Goal: Check status: Check status

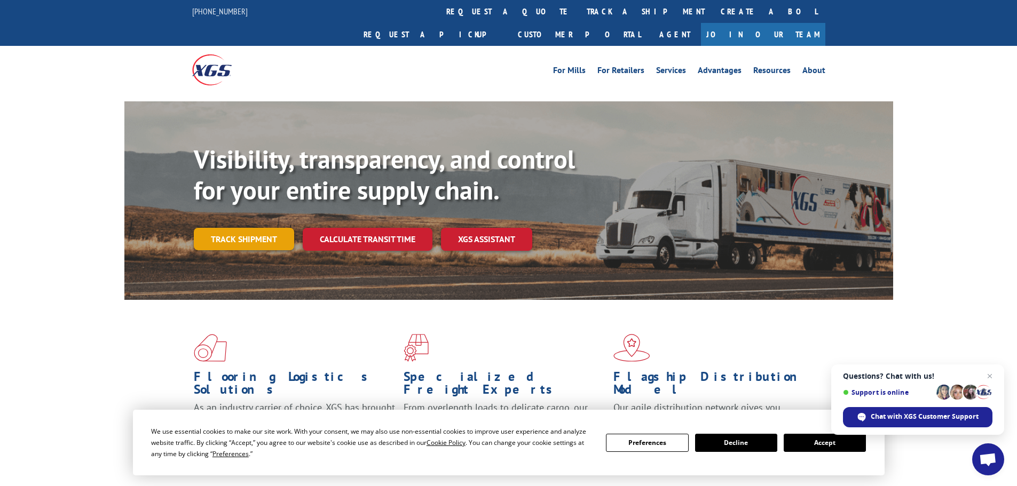
click at [211, 228] on link "Track shipment" at bounding box center [244, 239] width 100 height 22
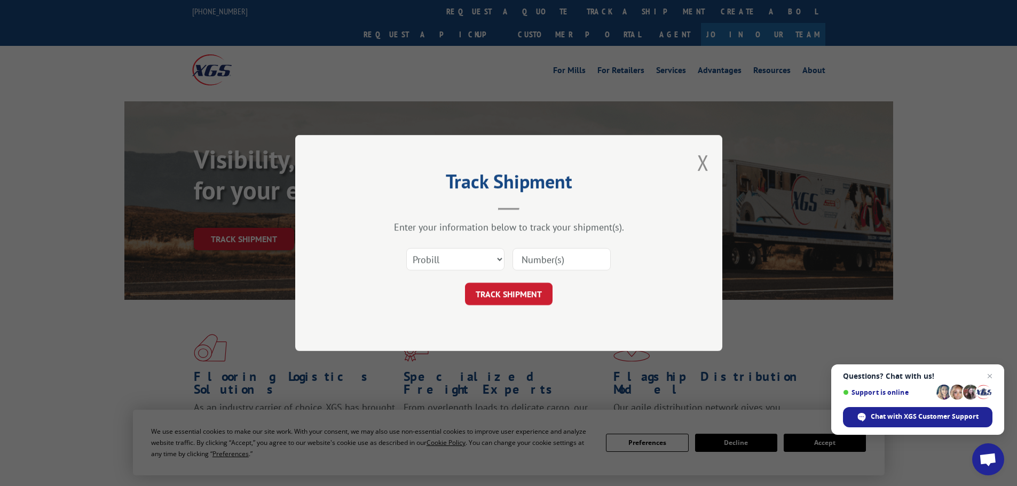
click at [562, 253] on input at bounding box center [561, 259] width 98 height 22
paste input "15535065"
type input "15535065"
click at [542, 294] on button "TRACK SHIPMENT" at bounding box center [509, 294] width 88 height 22
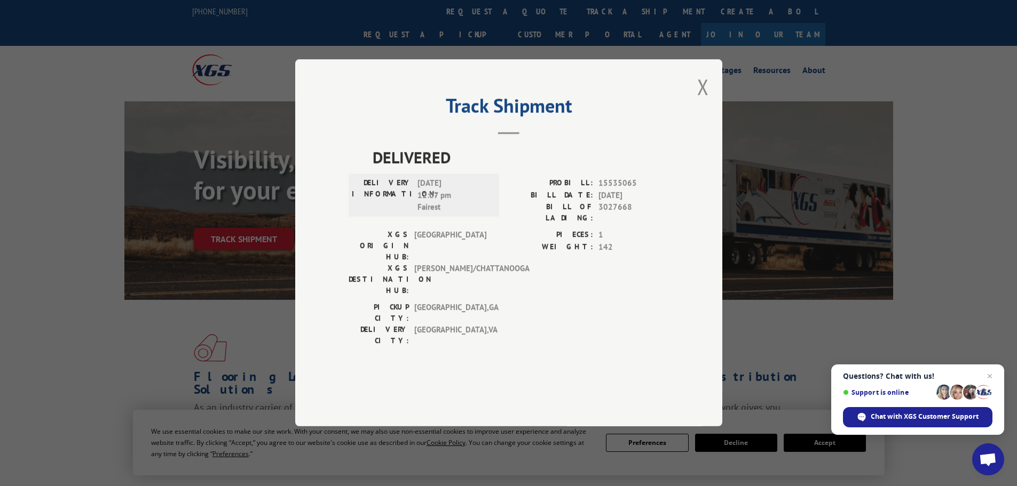
click at [718, 106] on div "Track Shipment DELIVERED DELIVERY INFORMATION: [DATE] 12:07 pm Fairest PROBILL:…" at bounding box center [508, 242] width 427 height 367
click at [711, 111] on div "Track Shipment DELIVERED DELIVERY INFORMATION: [DATE] 12:07 pm Fairest PROBILL:…" at bounding box center [508, 242] width 427 height 367
click at [706, 101] on button "Close modal" at bounding box center [703, 87] width 12 height 28
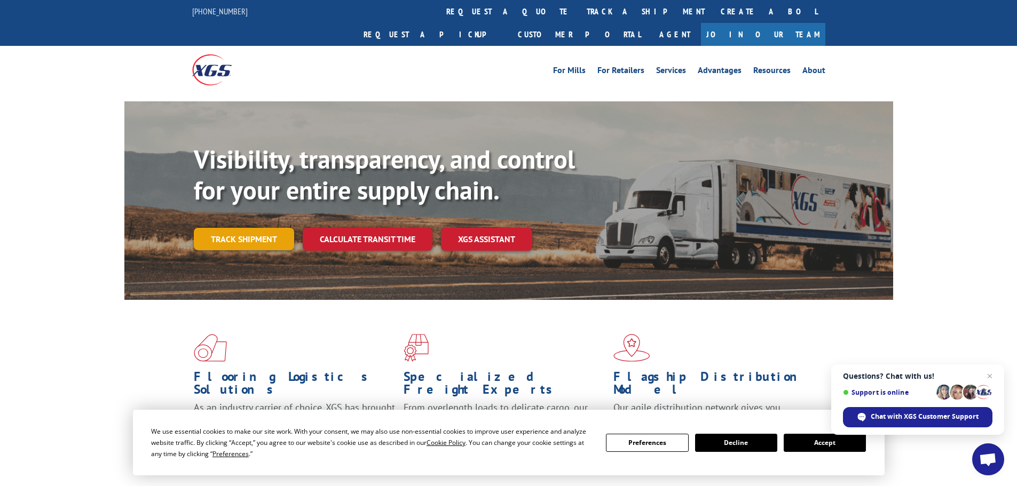
click at [259, 228] on link "Track shipment" at bounding box center [244, 239] width 100 height 22
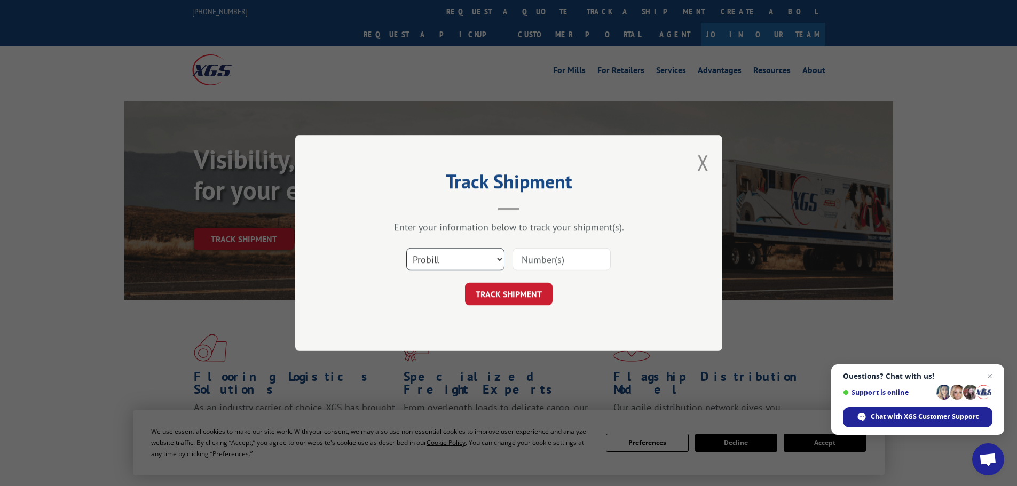
click at [440, 255] on select "Select category... Probill BOL PO" at bounding box center [455, 259] width 98 height 22
select select "po"
click at [406, 248] on select "Select category... Probill BOL PO" at bounding box center [455, 259] width 98 height 22
click at [531, 266] on input at bounding box center [561, 259] width 98 height 22
paste input "15535065"
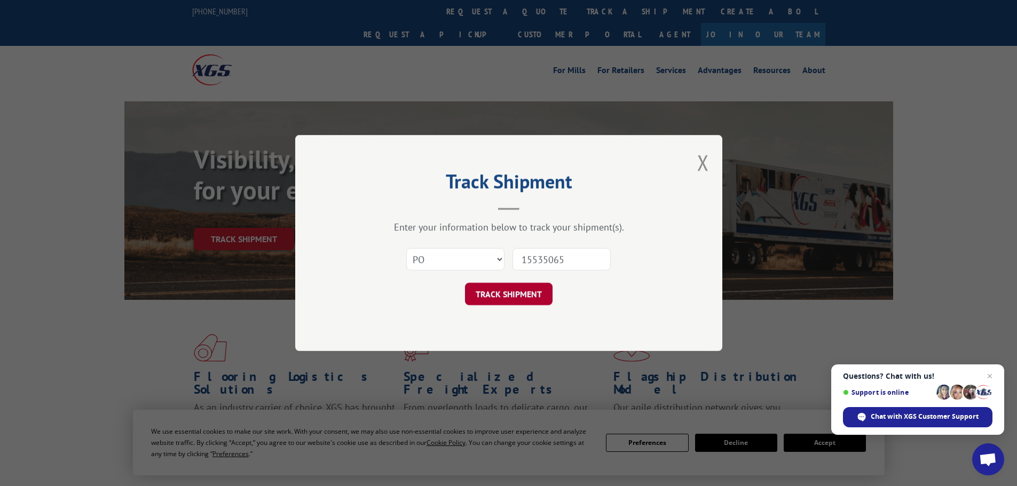
type input "15535065"
click at [517, 287] on button "TRACK SHIPMENT" at bounding box center [509, 294] width 88 height 22
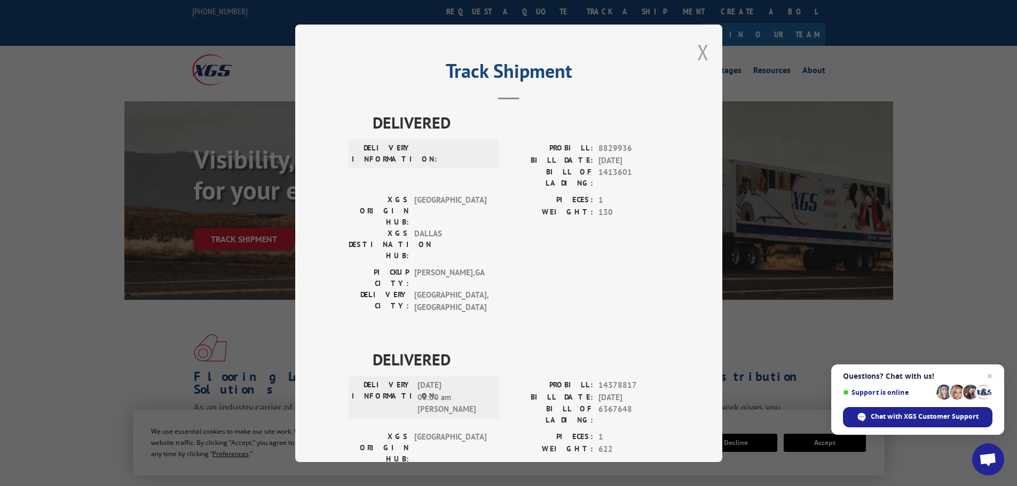
click at [700, 50] on button "Close modal" at bounding box center [703, 52] width 12 height 28
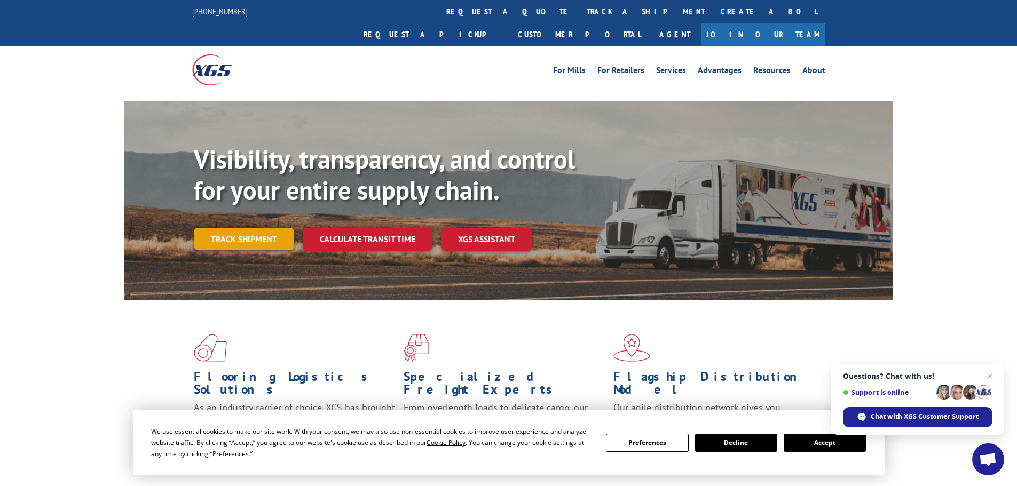
click at [224, 228] on link "Track shipment" at bounding box center [244, 239] width 100 height 22
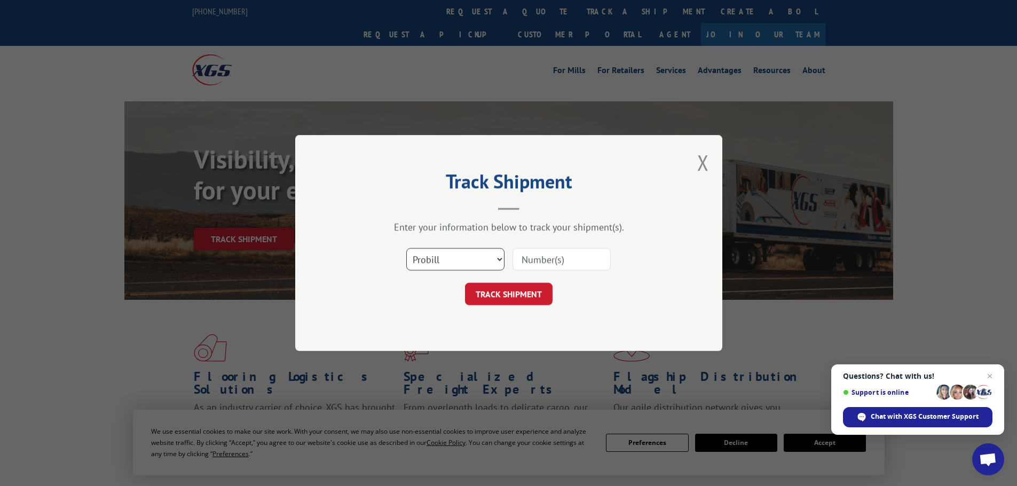
click at [457, 258] on select "Select category... Probill BOL PO" at bounding box center [455, 259] width 98 height 22
select select "po"
click at [406, 248] on select "Select category... Probill BOL PO" at bounding box center [455, 259] width 98 height 22
click at [548, 251] on input at bounding box center [561, 259] width 98 height 22
paste input "15535066"
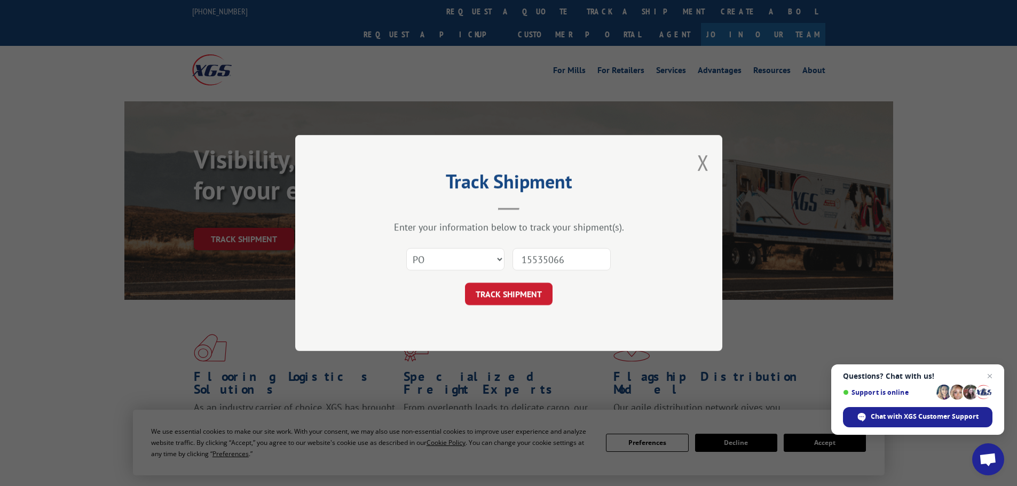
type input "15535066"
click at [547, 282] on form "Select category... Probill BOL PO 15535066 TRACK SHIPMENT" at bounding box center [508, 273] width 320 height 63
click at [544, 284] on button "TRACK SHIPMENT" at bounding box center [509, 294] width 88 height 22
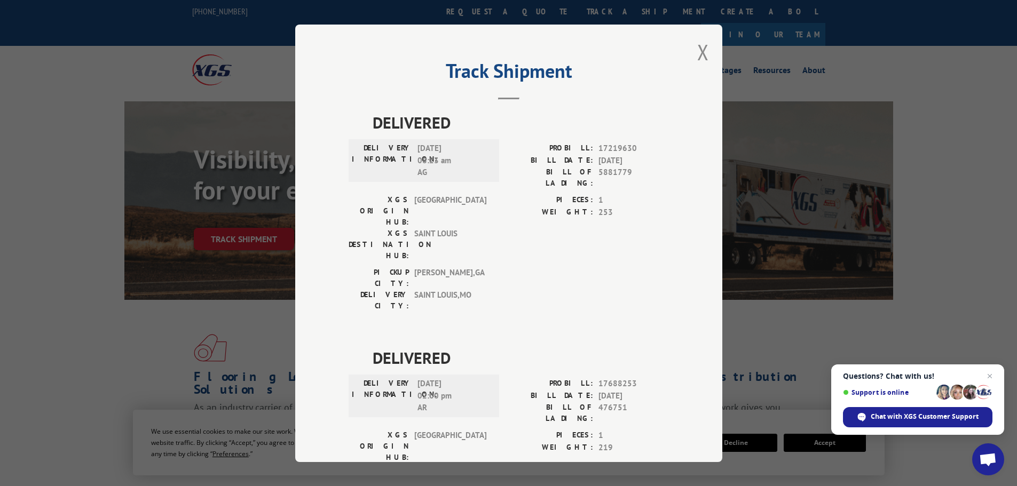
click at [708, 48] on div "Track Shipment DELIVERED DELIVERY INFORMATION: [DATE] 08:23 am AG PROBILL: 1721…" at bounding box center [508, 244] width 427 height 438
click at [697, 54] on button "Close modal" at bounding box center [703, 52] width 12 height 28
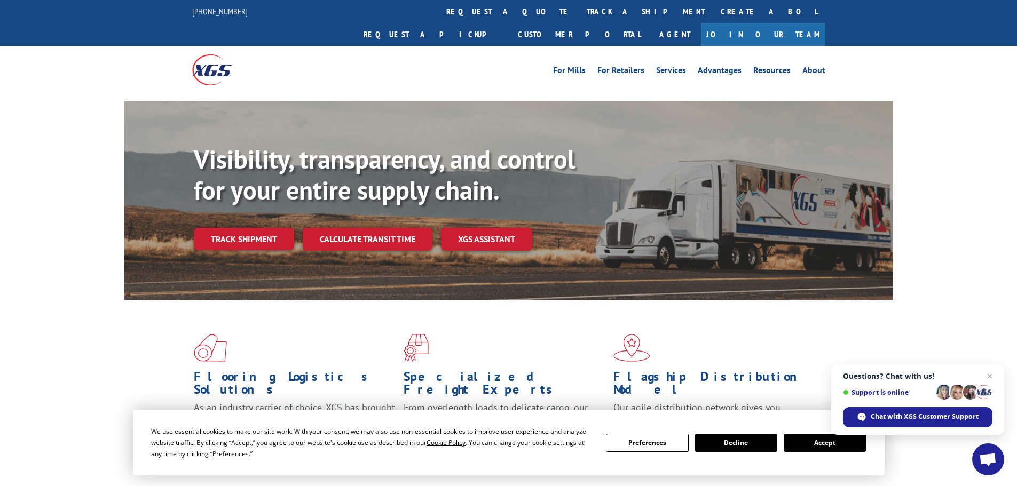
click at [277, 228] on link "Track shipment" at bounding box center [244, 239] width 100 height 22
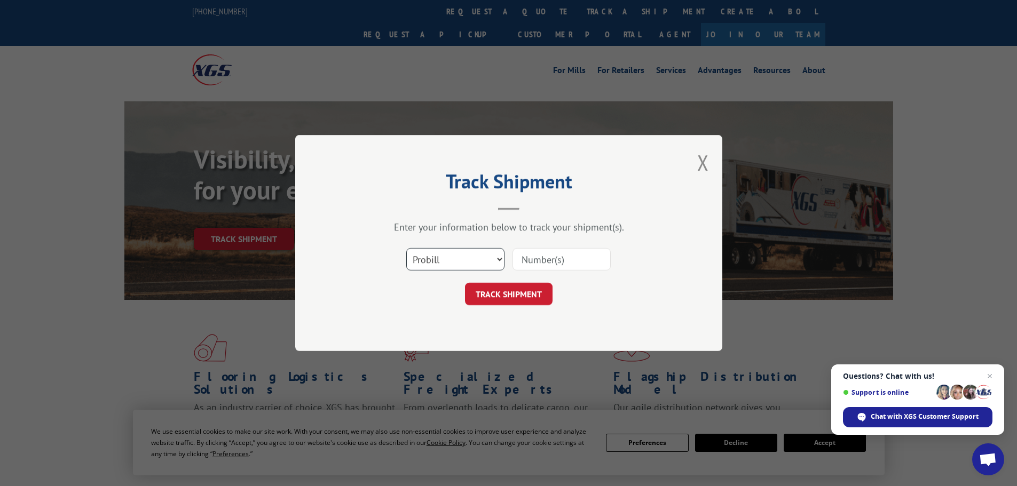
click at [475, 252] on select "Select category... Probill BOL PO" at bounding box center [455, 259] width 98 height 22
click at [406, 248] on select "Select category... Probill BOL PO" at bounding box center [455, 259] width 98 height 22
click at [475, 265] on select "Select category... Probill BOL PO" at bounding box center [455, 259] width 98 height 22
select select "bol"
click at [406, 248] on select "Select category... Probill BOL PO" at bounding box center [455, 259] width 98 height 22
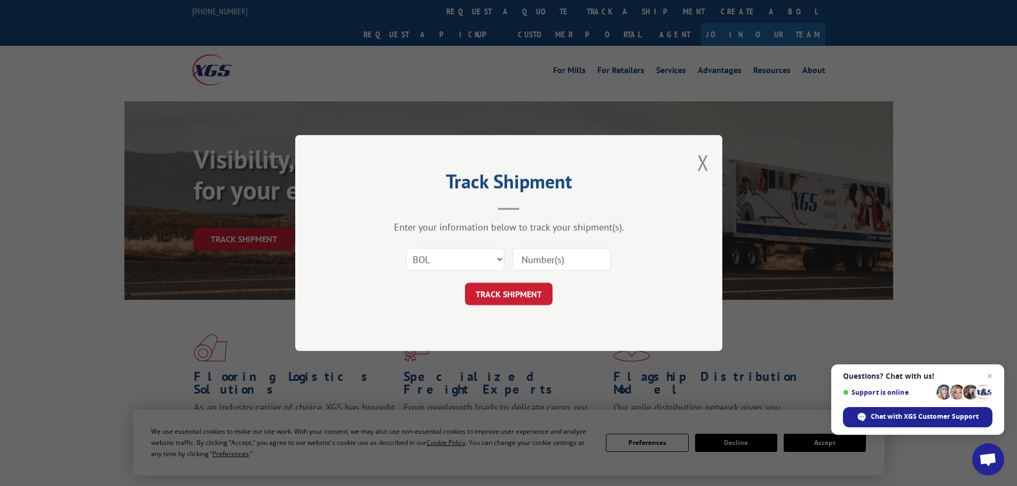
click at [546, 265] on input at bounding box center [561, 259] width 98 height 22
paste input "5606231"
type input "5606231"
click at [519, 291] on button "TRACK SHIPMENT" at bounding box center [509, 294] width 88 height 22
